Goal: Use online tool/utility: Utilize a website feature to perform a specific function

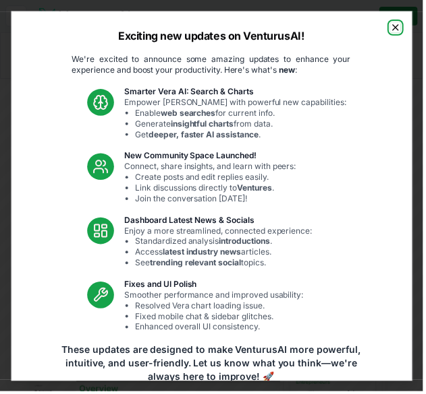
click at [401, 27] on icon "button" at bounding box center [397, 27] width 5 height 5
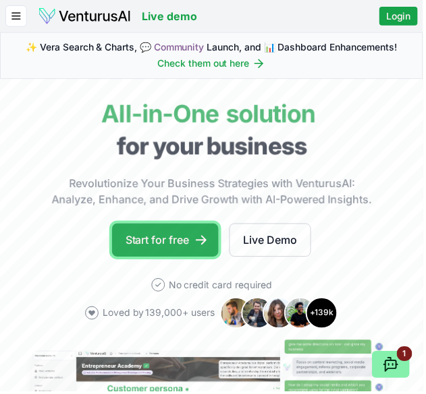
click at [147, 243] on link "Start for free" at bounding box center [166, 242] width 107 height 34
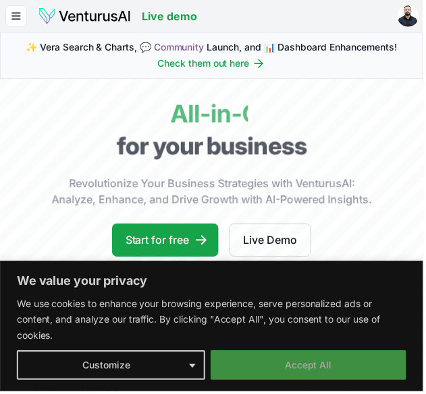
click at [259, 371] on button "Accept All" at bounding box center [310, 368] width 197 height 30
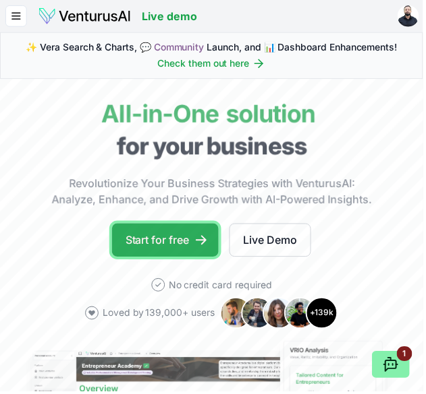
click at [150, 241] on link "Start for free" at bounding box center [166, 242] width 107 height 34
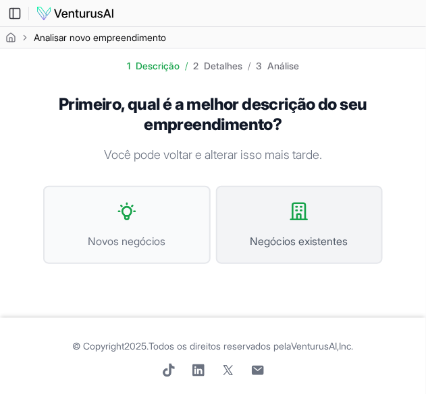
click at [285, 237] on font "Negócios existentes" at bounding box center [299, 241] width 98 height 13
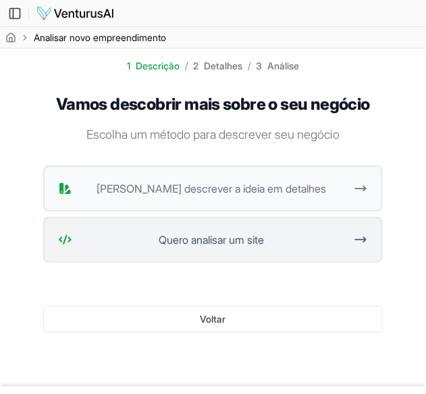
click at [159, 238] on font "Quero analisar um site" at bounding box center [211, 239] width 105 height 13
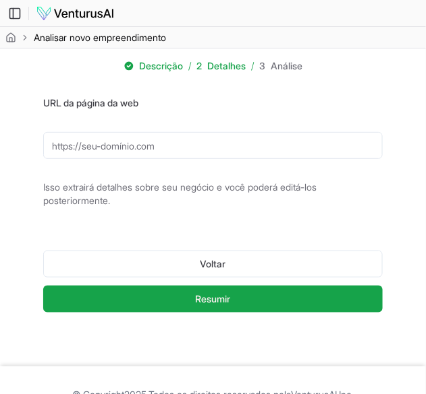
click at [174, 141] on input "URL da página da web" at bounding box center [212, 145] width 339 height 27
paste input "[URL][DOMAIN_NAME]"
type input "https"
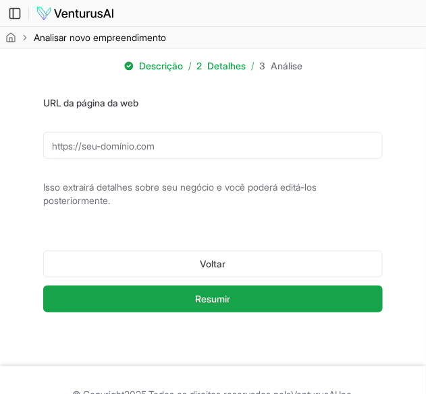
paste input "[URL][DOMAIN_NAME]"
click at [146, 146] on input "[URL][DOMAIN_NAME]" at bounding box center [212, 145] width 339 height 27
click at [148, 146] on input "[URL][DOMAIN_NAME]" at bounding box center [212, 145] width 339 height 27
click at [157, 146] on input "[URL][DOMAIN_NAME]" at bounding box center [212, 145] width 339 height 27
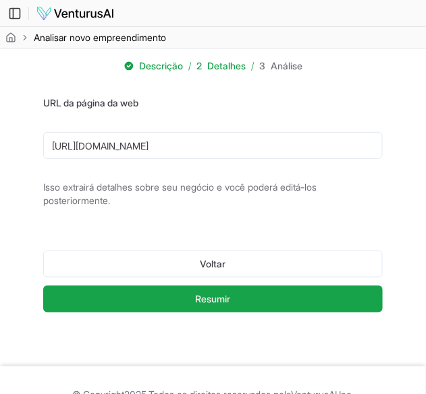
click at [328, 146] on input "[URL][DOMAIN_NAME]" at bounding box center [212, 145] width 339 height 27
click at [123, 148] on input "[URL][DOMAIN_NAME]" at bounding box center [212, 145] width 339 height 27
click at [98, 144] on input "[URL][DOMAIN_NAME]" at bounding box center [212, 145] width 339 height 27
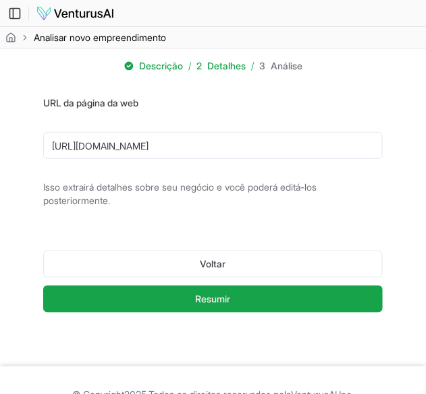
click at [81, 146] on input "[URL][DOMAIN_NAME]" at bounding box center [212, 145] width 339 height 27
click at [76, 148] on input "[URL][DOMAIN_NAME]" at bounding box center [212, 145] width 339 height 27
click at [183, 143] on input "[URL][DOMAIN_NAME]" at bounding box center [212, 145] width 339 height 27
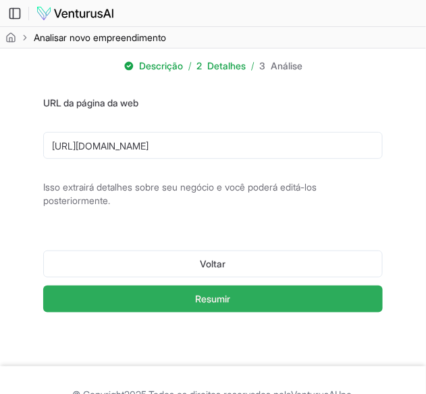
type input "[URL][DOMAIN_NAME]"
click at [329, 303] on button "Resumir" at bounding box center [212, 299] width 339 height 27
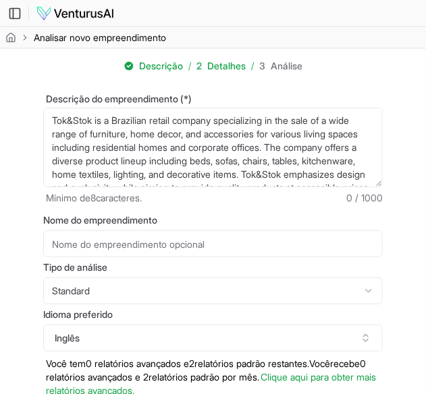
click at [96, 243] on input "Nome do empreendimento" at bounding box center [212, 244] width 339 height 27
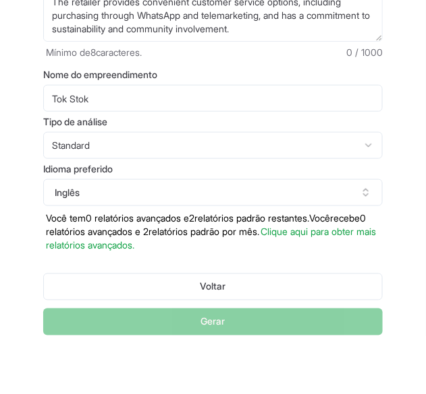
scroll to position [88, 0]
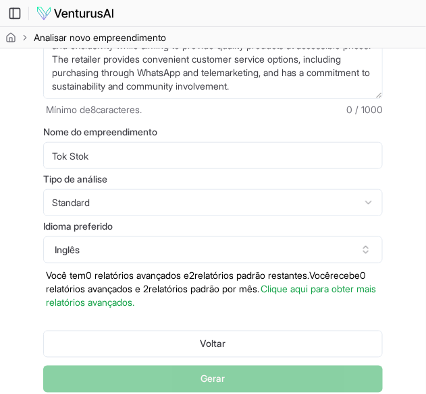
type input "Tok Stok"
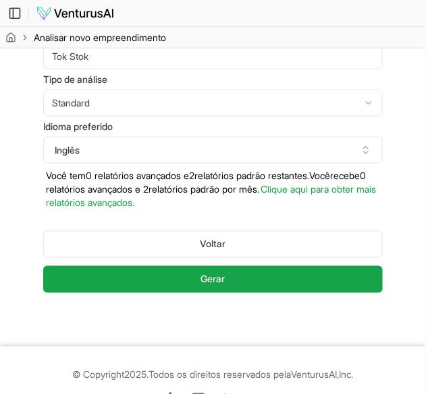
scroll to position [194, 0]
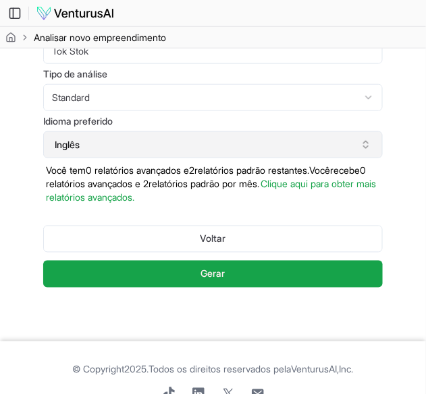
click at [366, 142] on icon "button" at bounding box center [365, 143] width 5 height 2
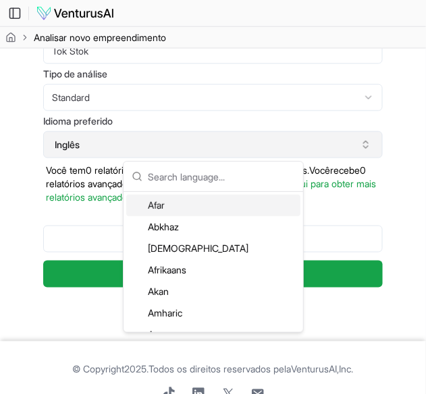
click at [363, 140] on icon "button" at bounding box center [365, 145] width 11 height 11
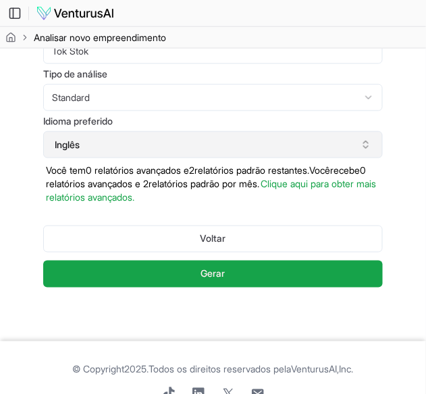
click at [365, 147] on icon "button" at bounding box center [365, 145] width 11 height 11
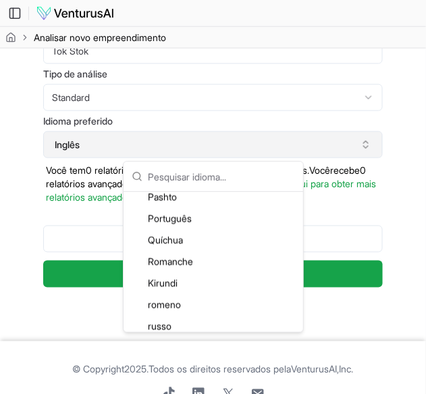
scroll to position [2772, 0]
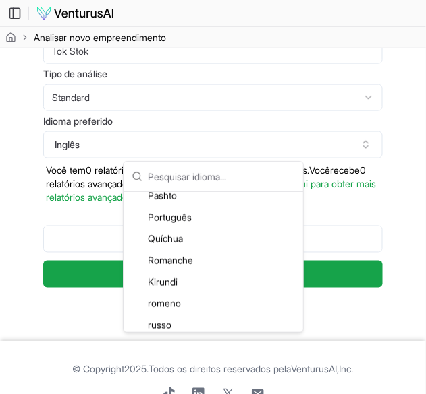
click at [154, 216] on font "Português" at bounding box center [170, 217] width 44 height 11
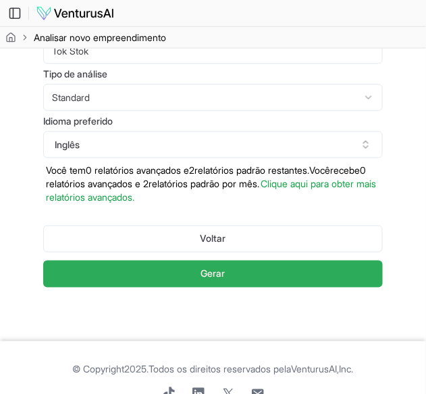
click at [156, 278] on button "Gerar" at bounding box center [212, 274] width 339 height 27
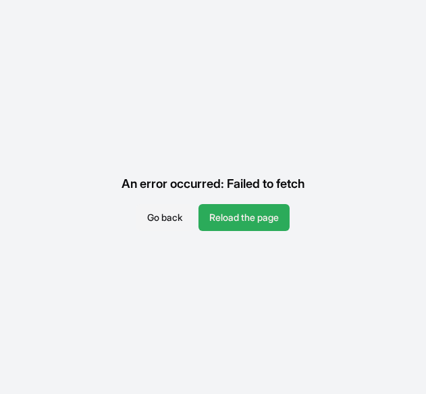
click at [244, 224] on button "Reload the page" at bounding box center [243, 217] width 91 height 27
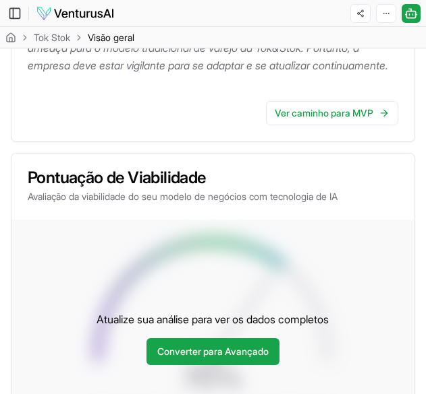
scroll to position [432, 0]
